Goal: Contribute content: Add original content to the website for others to see

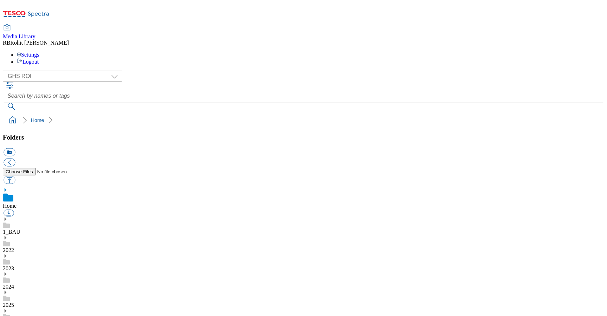
select select "flare-ghs-roi"
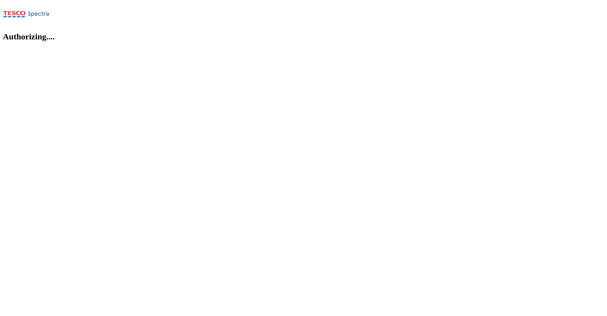
select select "flare-ghs-roi"
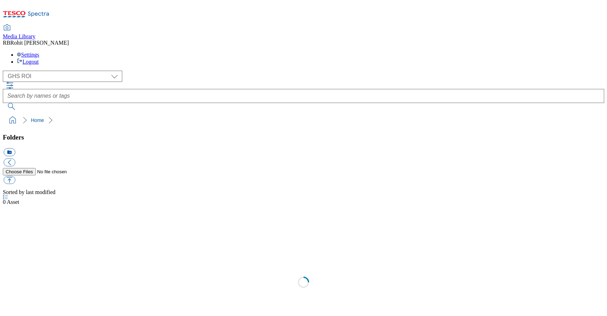
scroll to position [0, 0]
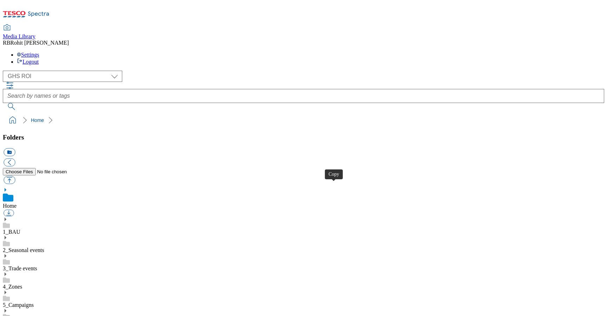
click at [6, 218] on use at bounding box center [6, 220] width 2 height 4
click at [8, 290] on icon at bounding box center [5, 292] width 5 height 5
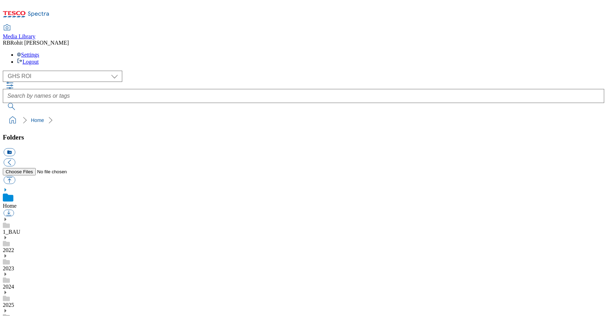
scroll to position [259, 0]
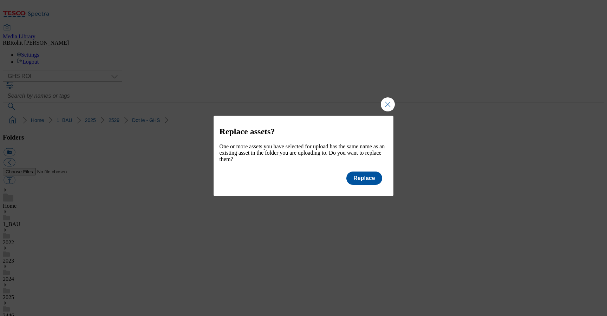
click at [366, 191] on div "Modal" at bounding box center [304, 191] width 180 height 10
click at [366, 185] on button "Replace" at bounding box center [365, 178] width 36 height 13
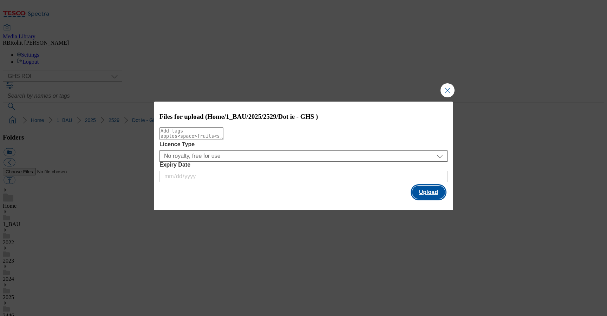
click at [418, 196] on button "Upload" at bounding box center [428, 192] width 33 height 13
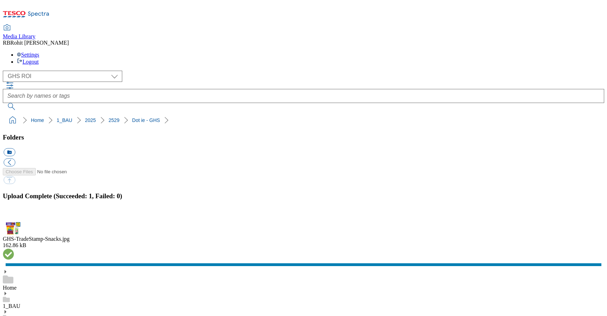
click at [14, 215] on button "button" at bounding box center [9, 218] width 11 height 7
